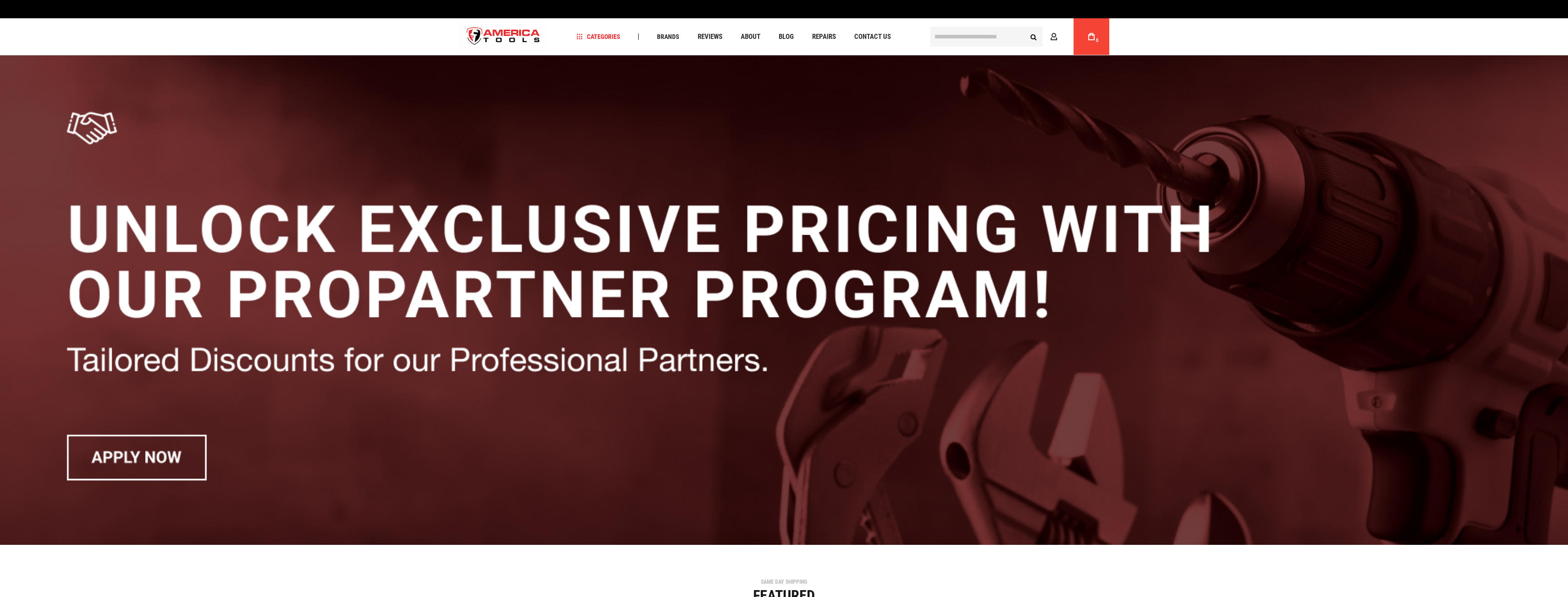
click at [672, 35] on span "Brands" at bounding box center [668, 36] width 23 height 6
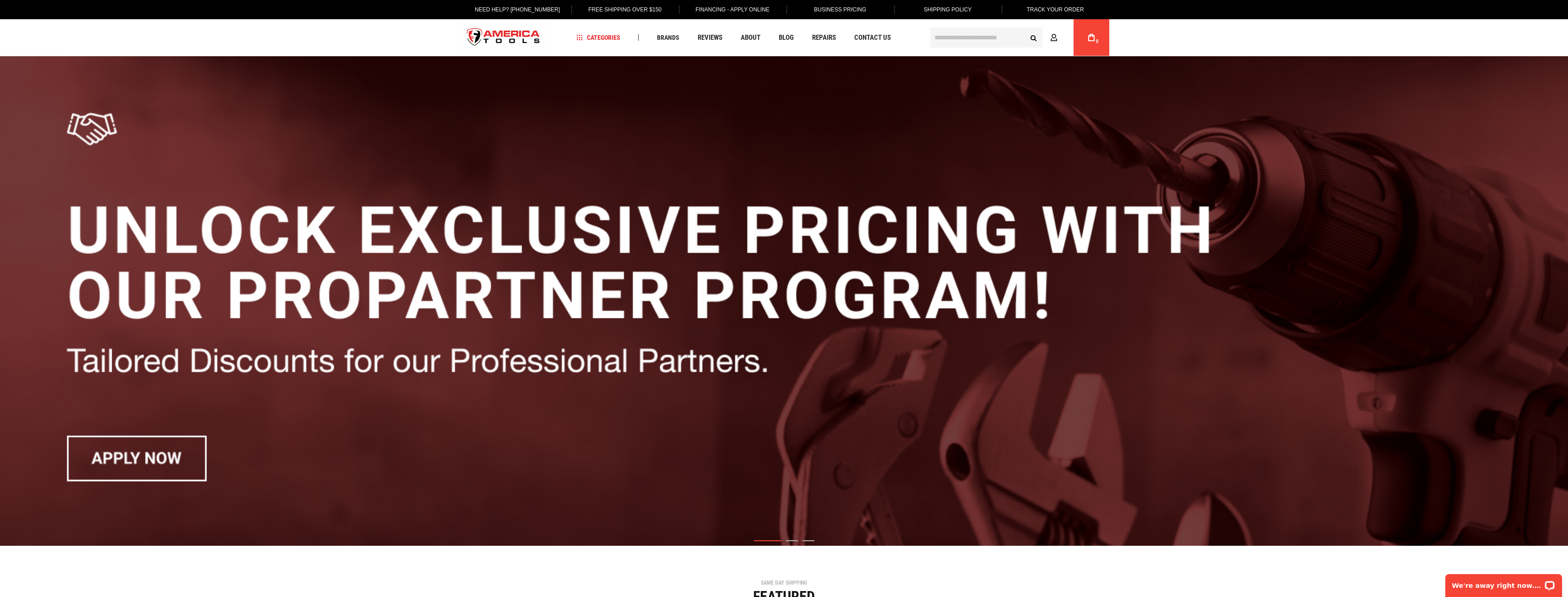
click at [672, 35] on span "Brands" at bounding box center [668, 37] width 23 height 6
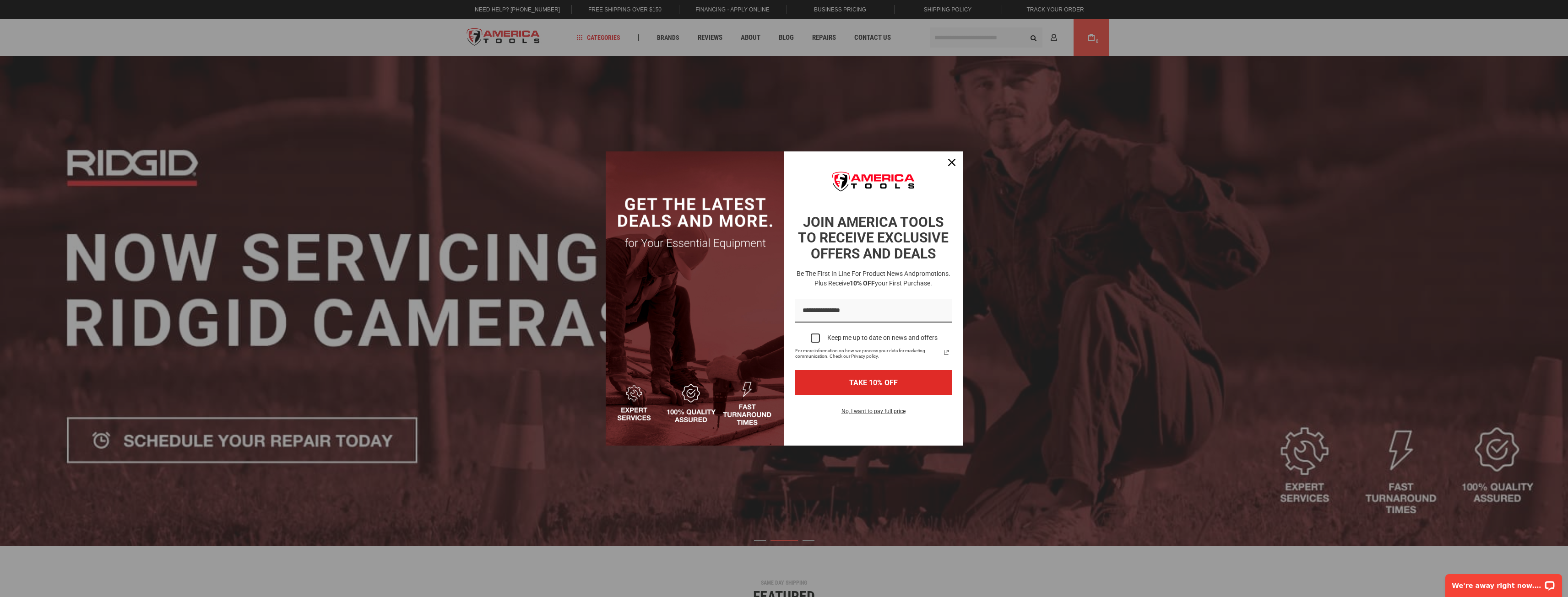
click at [672, 35] on div "Marketing offer form" at bounding box center [784, 298] width 1568 height 597
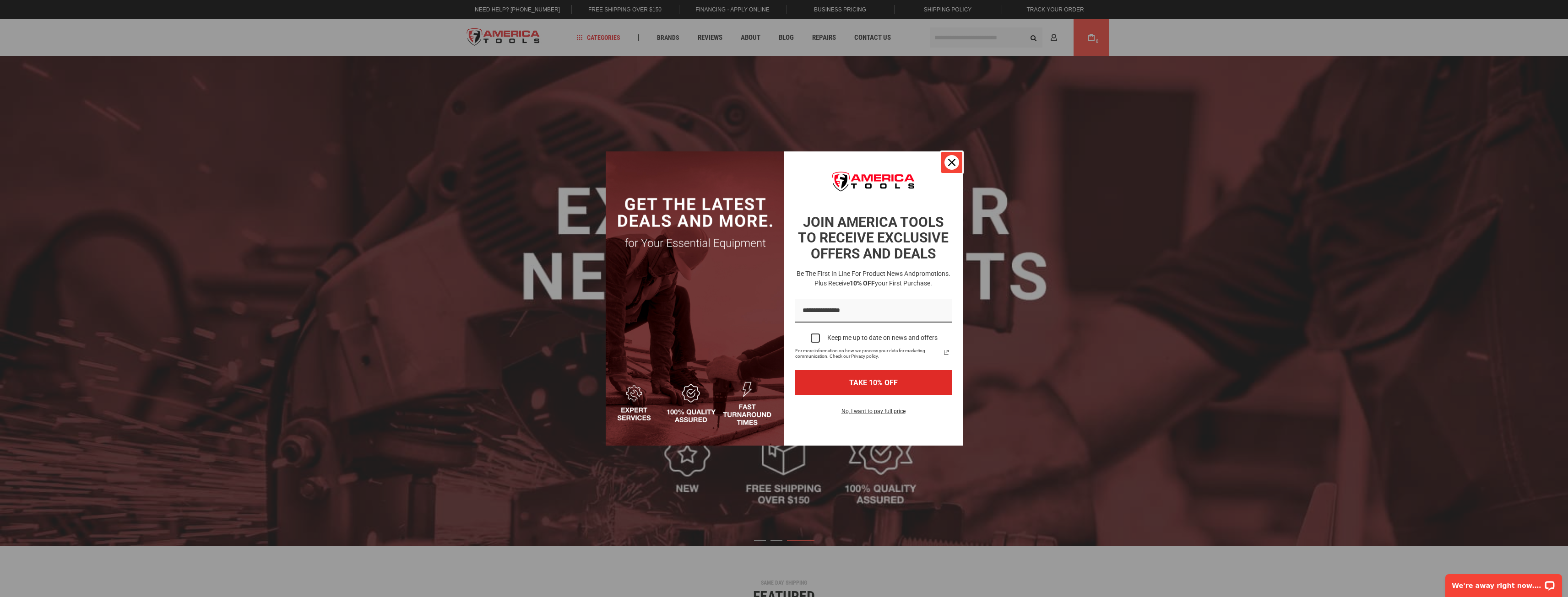
click at [956, 159] on div "Close" at bounding box center [951, 162] width 15 height 15
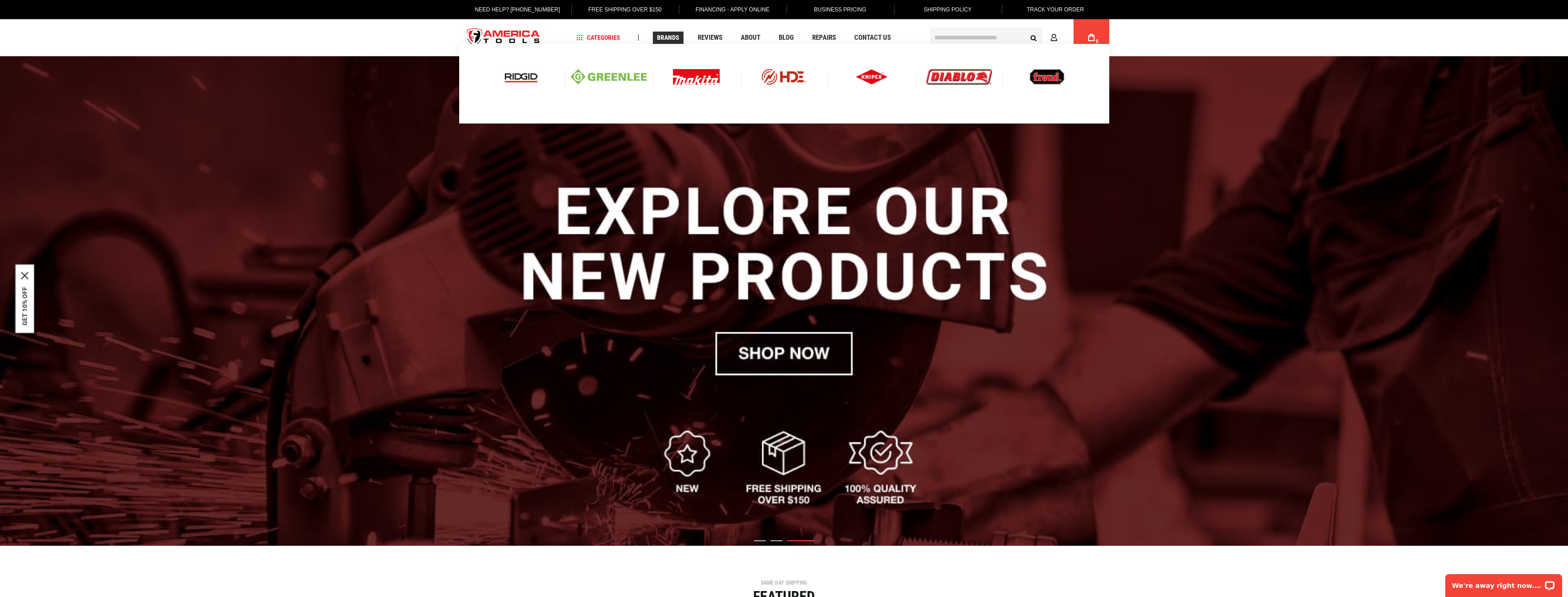
click at [670, 37] on span "Brands" at bounding box center [668, 37] width 23 height 6
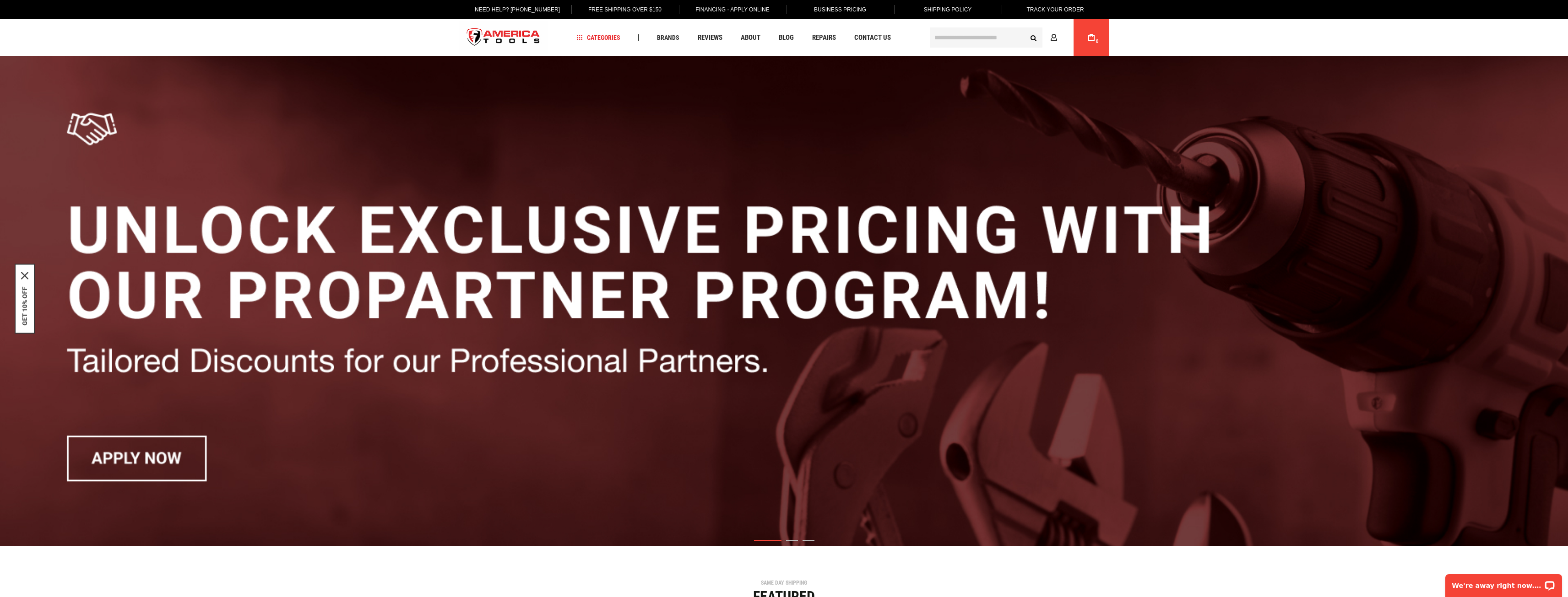
drag, startPoint x: 1574, startPoint y: 106, endPoint x: 50, endPoint y: 8, distance: 1527.1
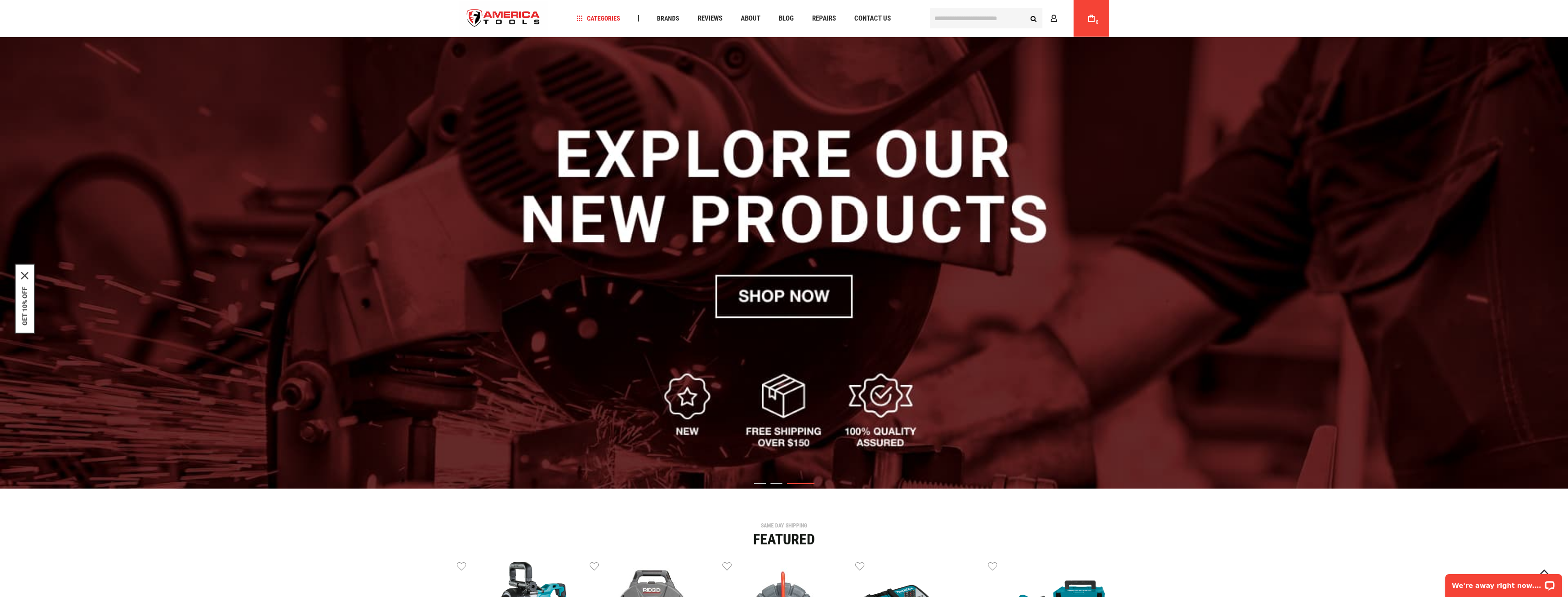
scroll to position [33, 0]
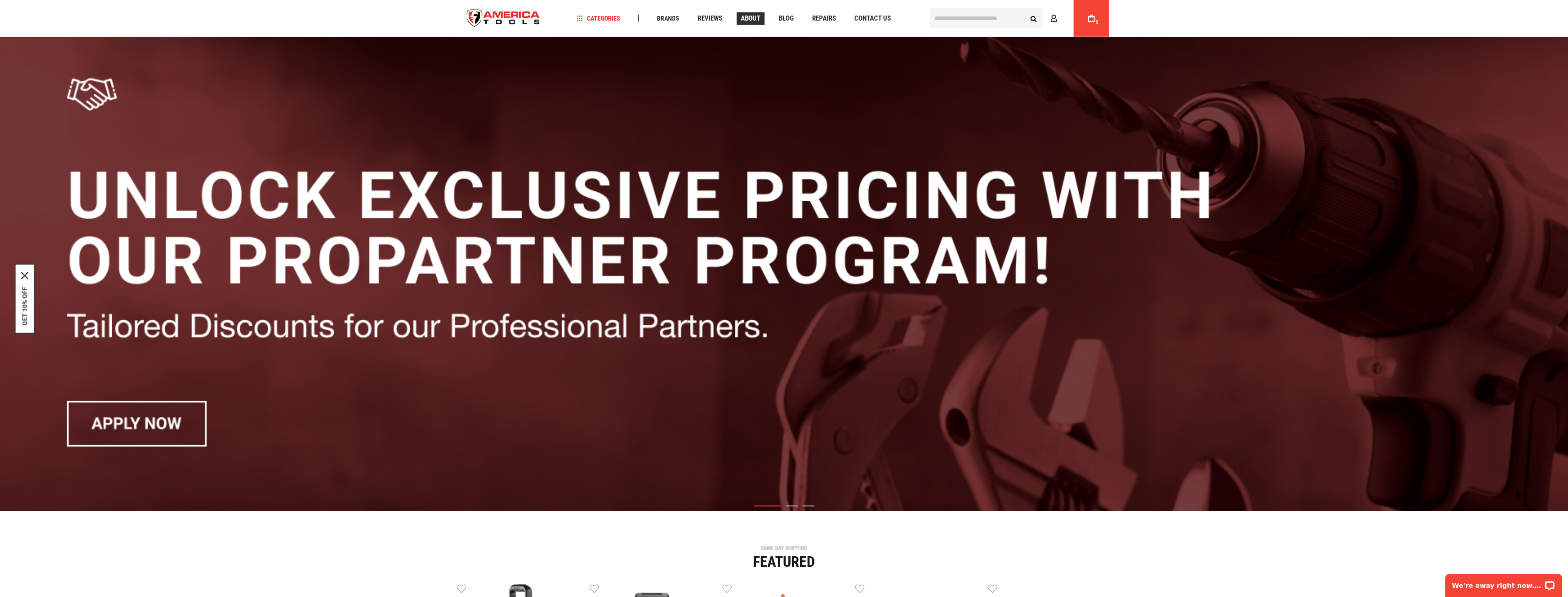
click at [756, 17] on span "About" at bounding box center [750, 18] width 20 height 7
